Goal: Task Accomplishment & Management: Manage account settings

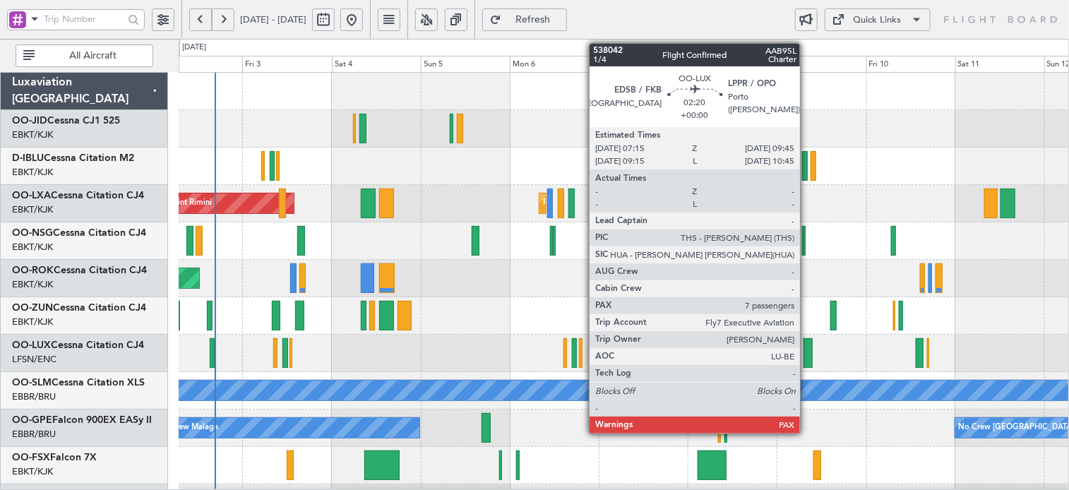
click at [806, 346] on div at bounding box center [808, 353] width 10 height 30
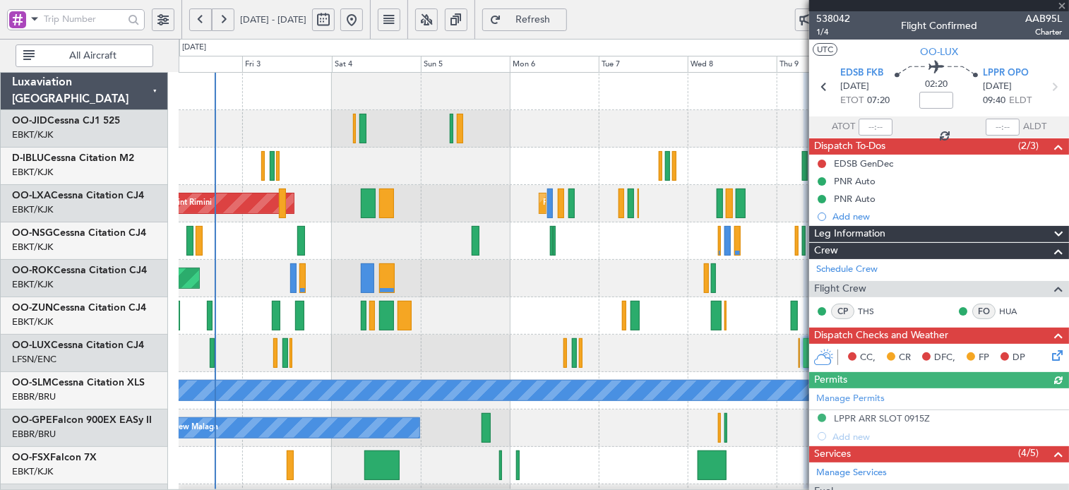
scroll to position [205, 0]
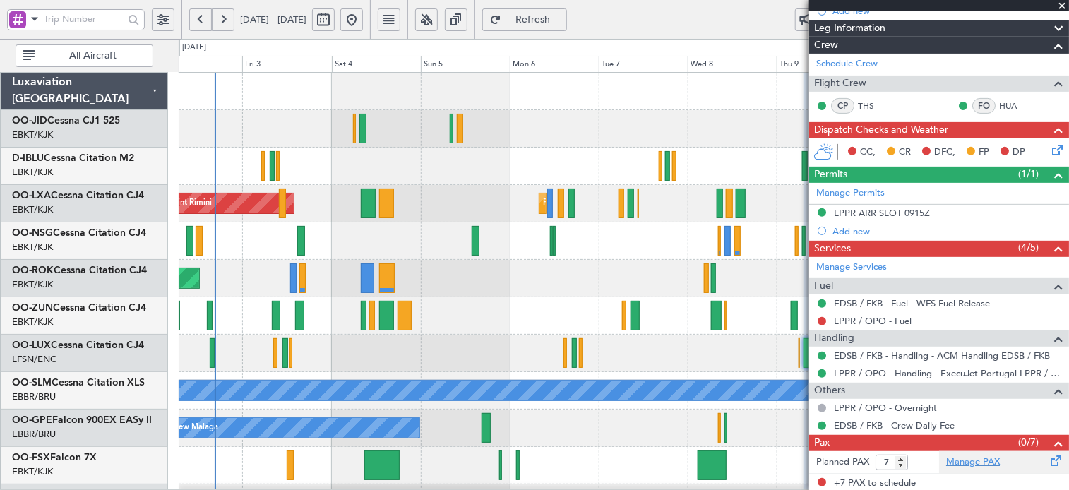
click at [953, 456] on link "Manage PAX" at bounding box center [973, 462] width 54 height 14
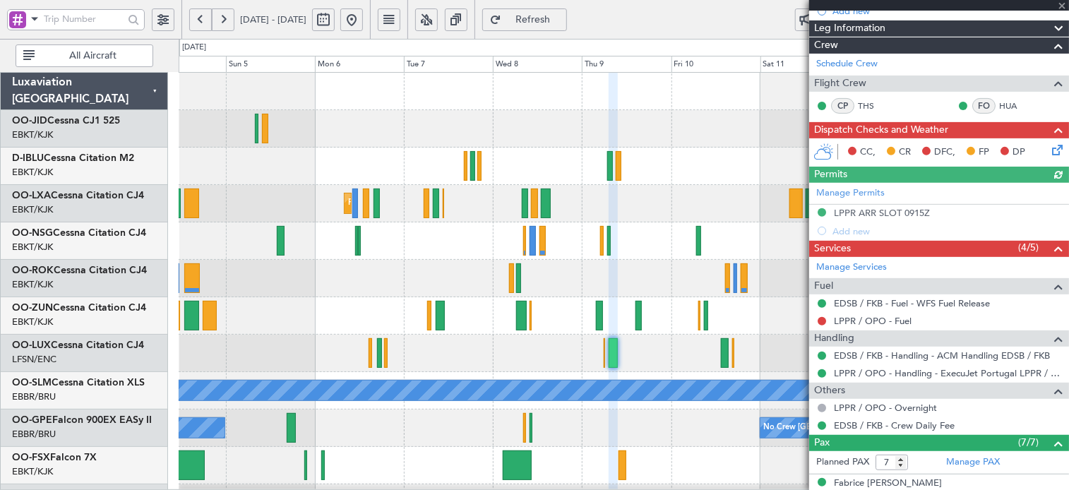
scroll to position [0, 0]
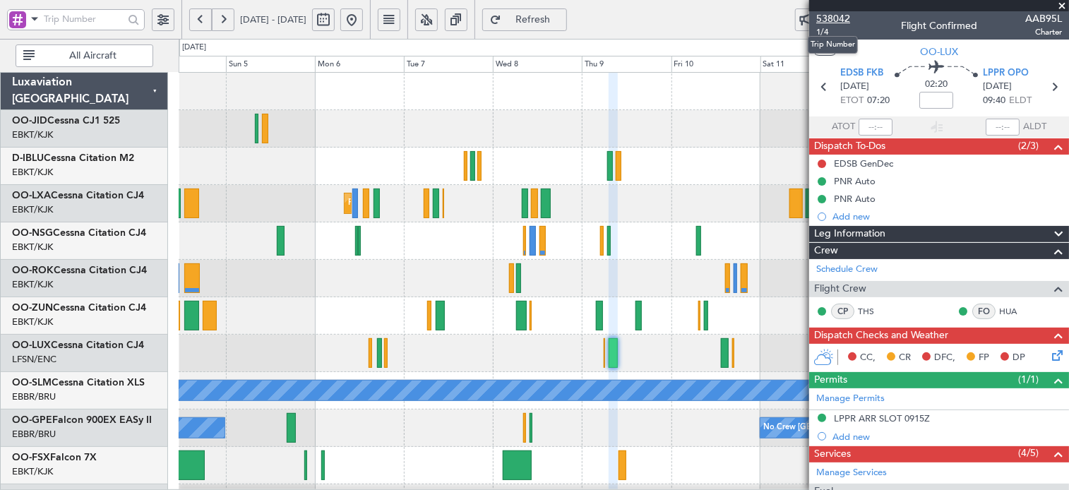
click at [833, 15] on span "538042" at bounding box center [833, 18] width 34 height 15
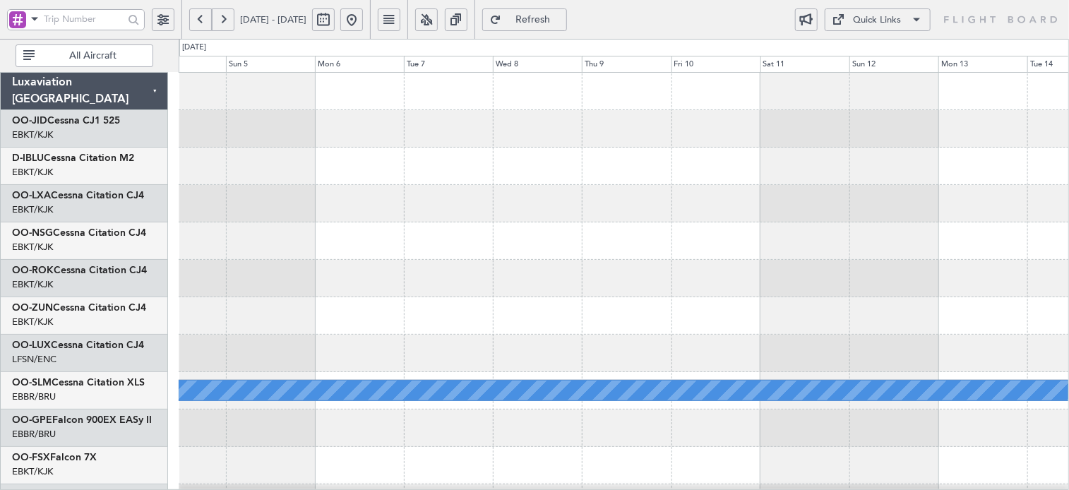
click at [424, 300] on div at bounding box center [624, 315] width 890 height 37
click at [80, 117] on link "OO-JID Cessna CJ1 525" at bounding box center [66, 121] width 108 height 10
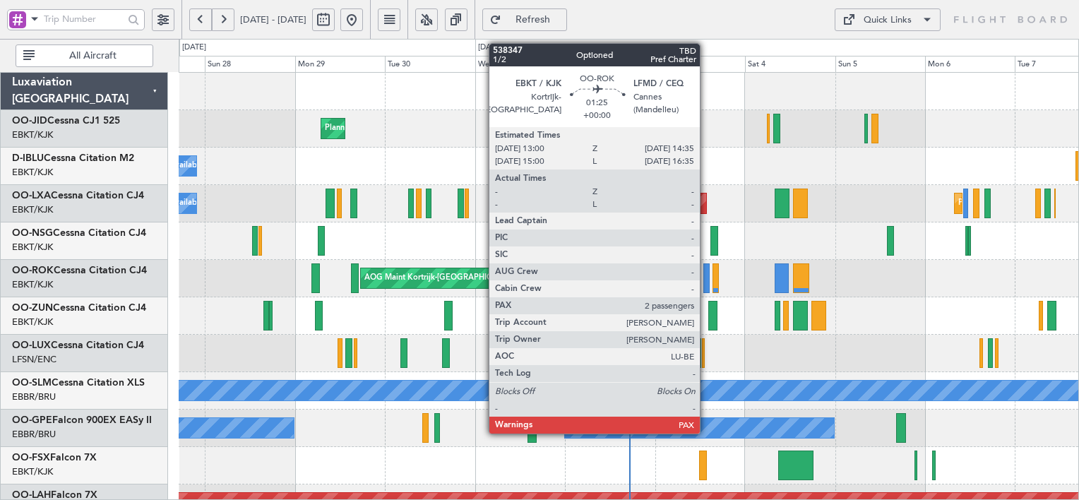
click at [706, 277] on div at bounding box center [706, 278] width 6 height 30
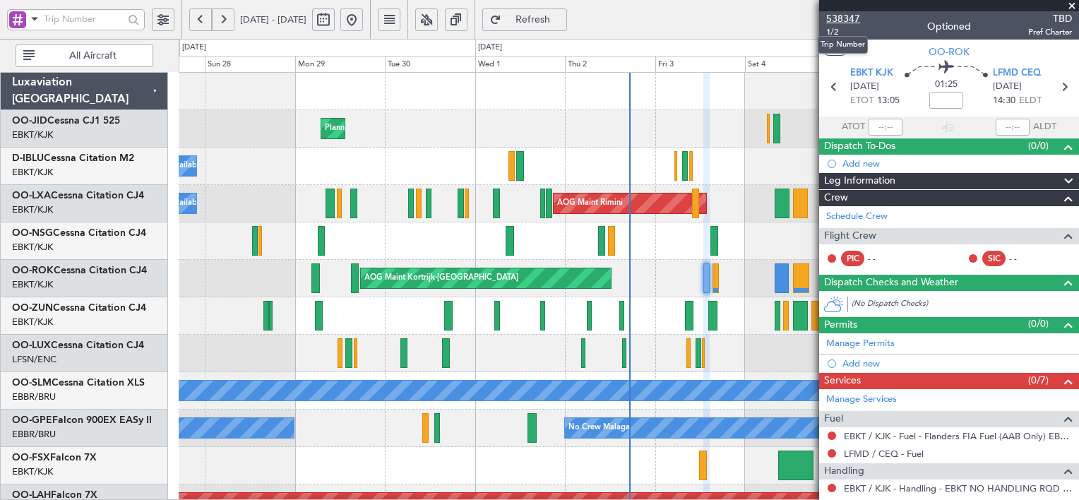
click at [852, 18] on span "538347" at bounding box center [843, 18] width 34 height 15
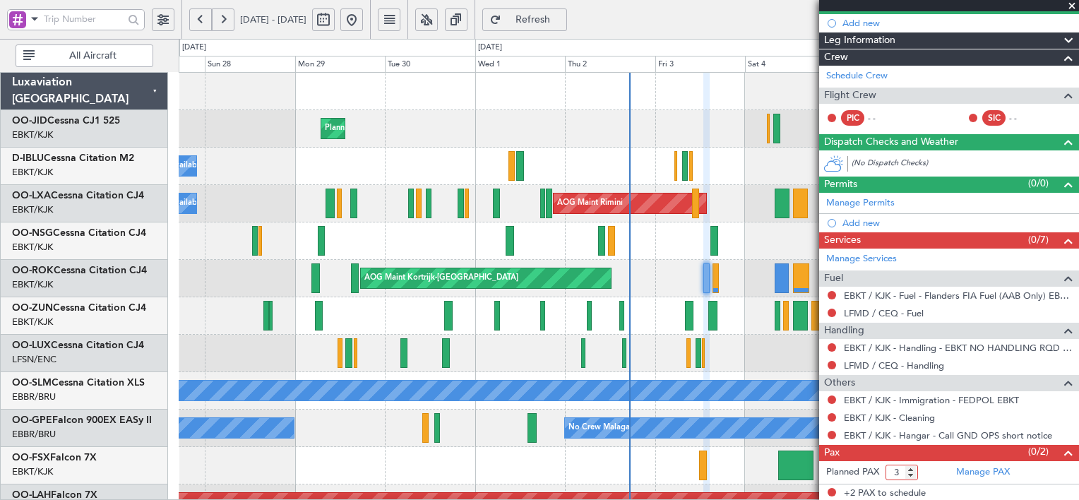
type input "3"
click at [909, 465] on input "3" at bounding box center [901, 473] width 32 height 16
click at [546, 13] on button "Refresh" at bounding box center [524, 19] width 85 height 23
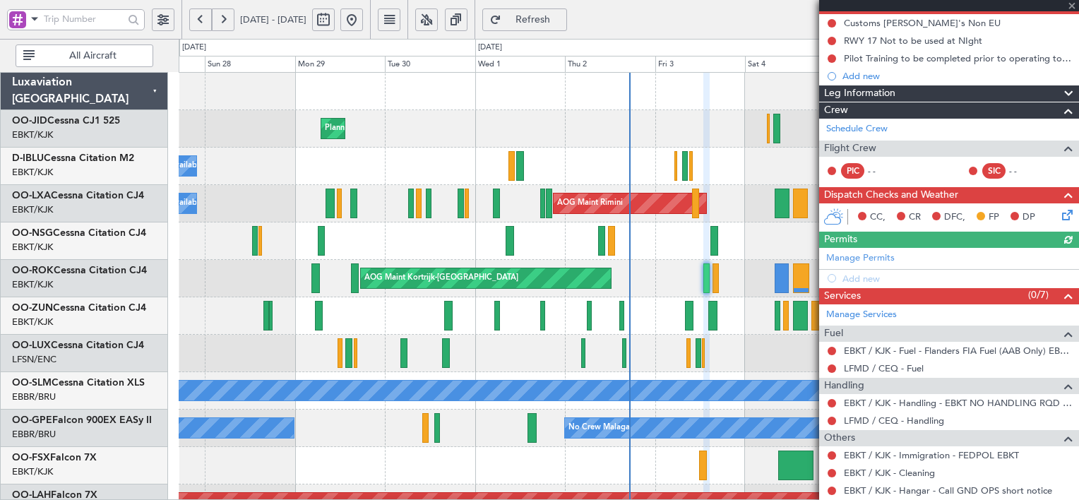
scroll to position [259, 0]
